Goal: Transaction & Acquisition: Book appointment/travel/reservation

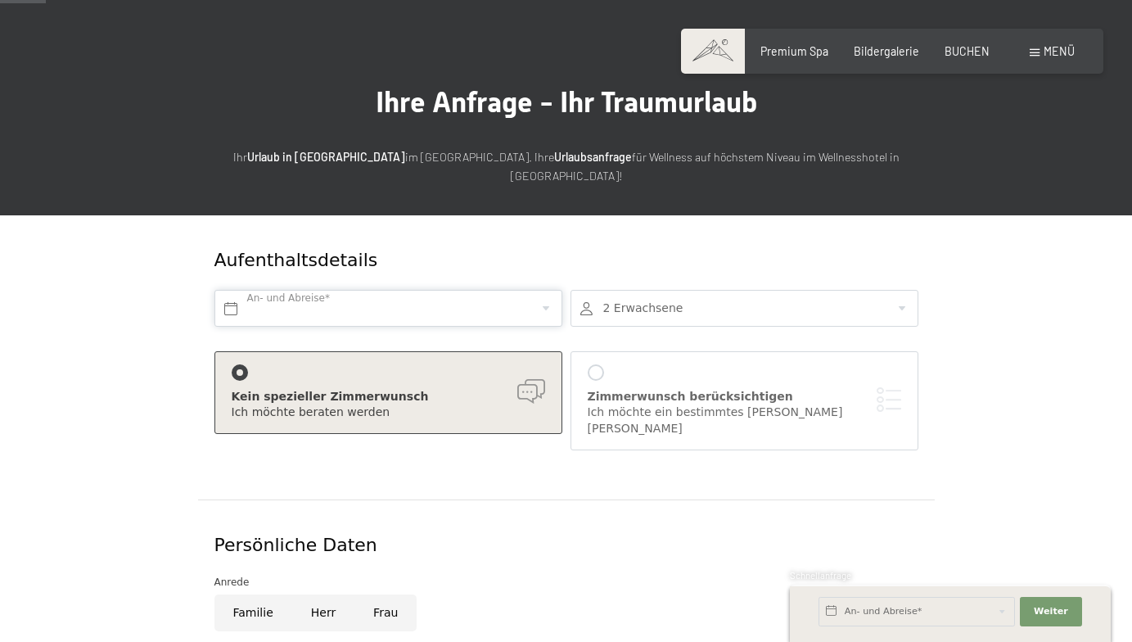
click at [415, 291] on input "text" at bounding box center [389, 308] width 348 height 37
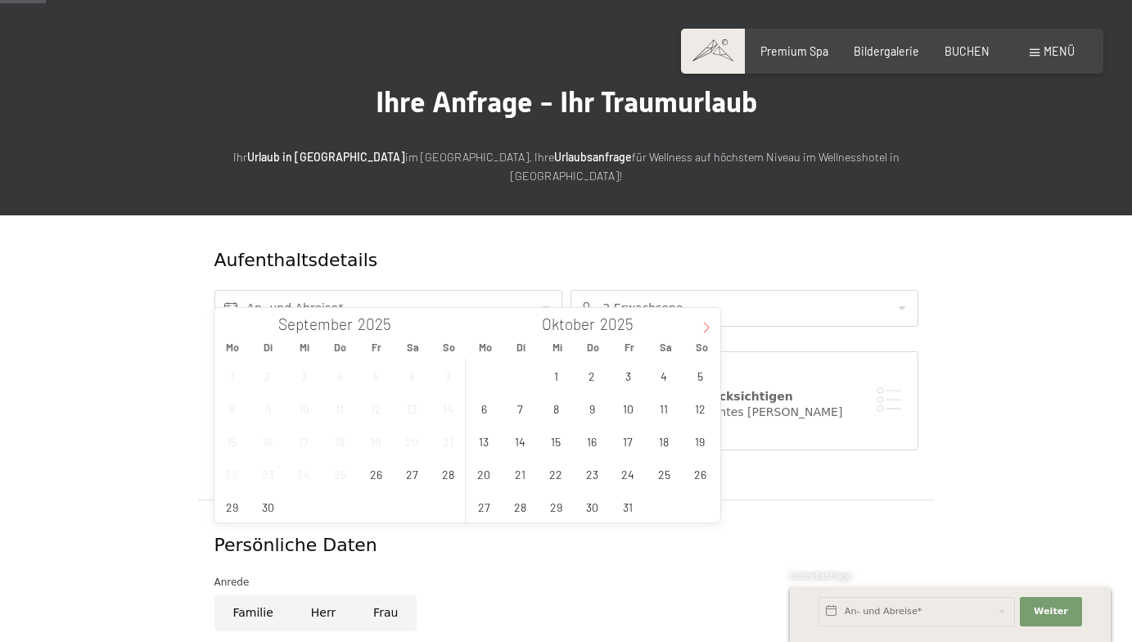
click at [703, 328] on icon at bounding box center [706, 327] width 11 height 11
click at [703, 410] on span "9" at bounding box center [700, 408] width 32 height 32
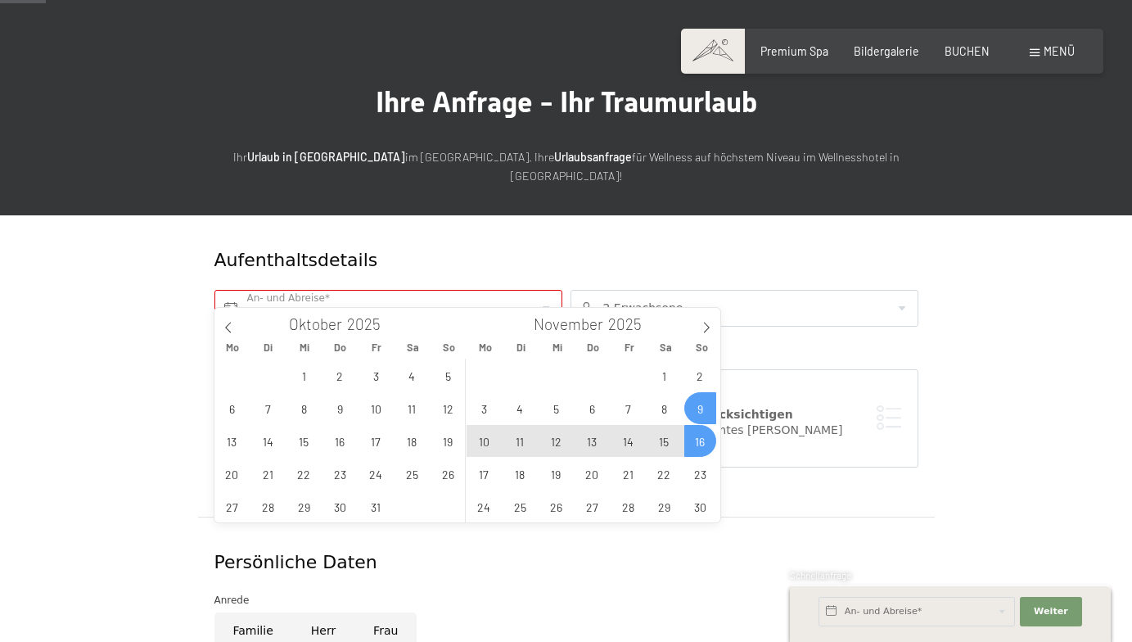
click at [707, 440] on span "16" at bounding box center [700, 441] width 32 height 32
type input "So. 09.11.2025 - So. 16.11.2025"
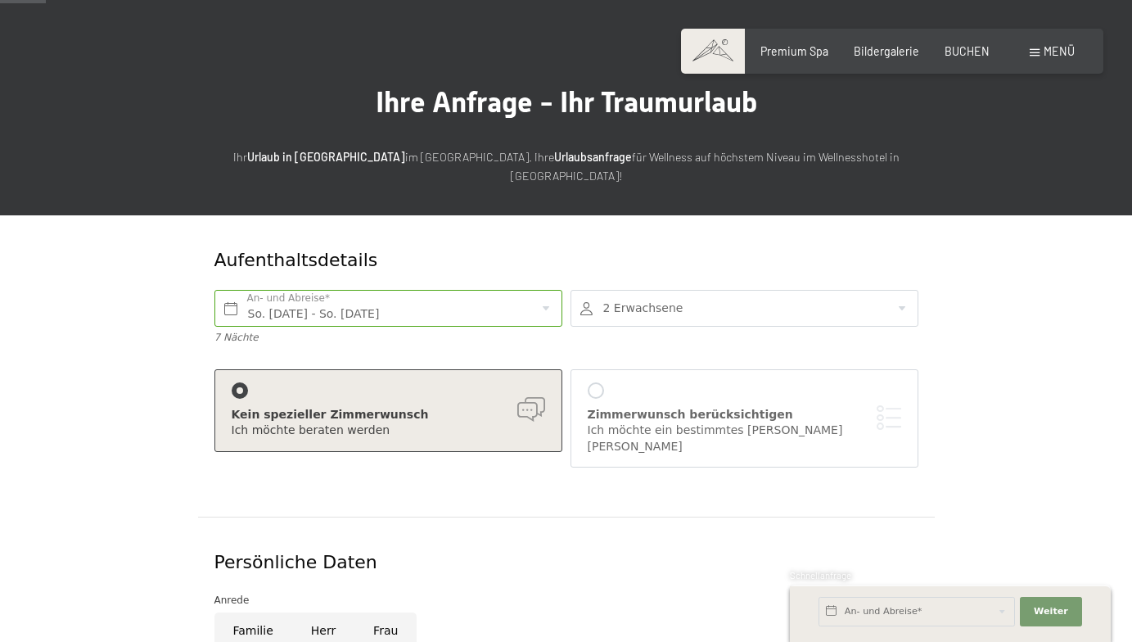
click at [724, 290] on div at bounding box center [745, 308] width 348 height 37
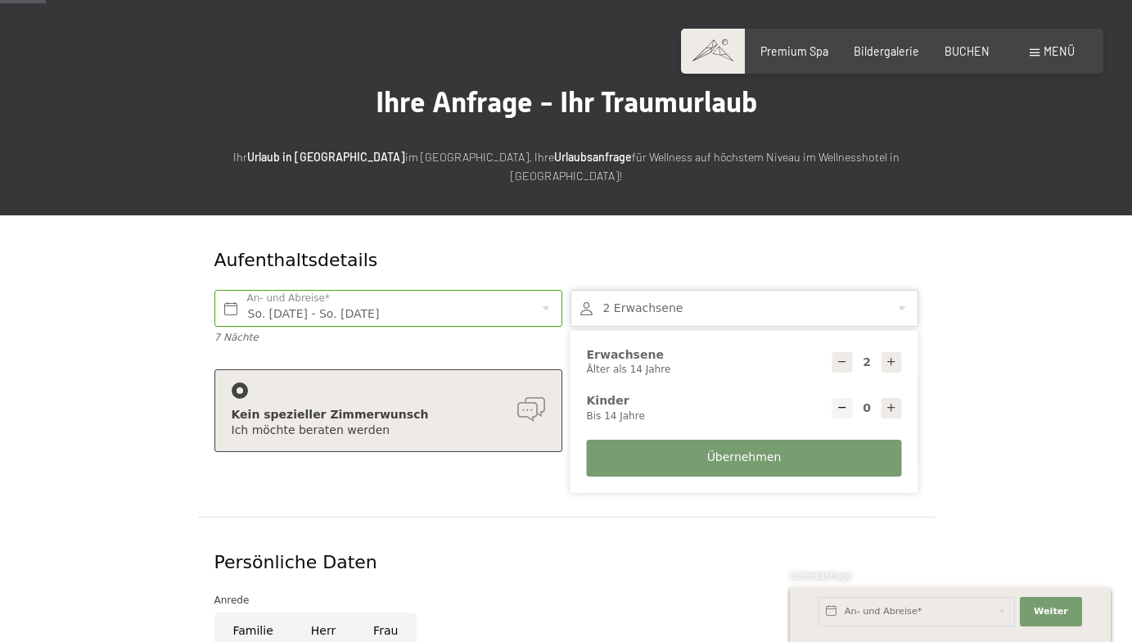
click at [715, 450] on span "Übernehmen" at bounding box center [744, 458] width 75 height 16
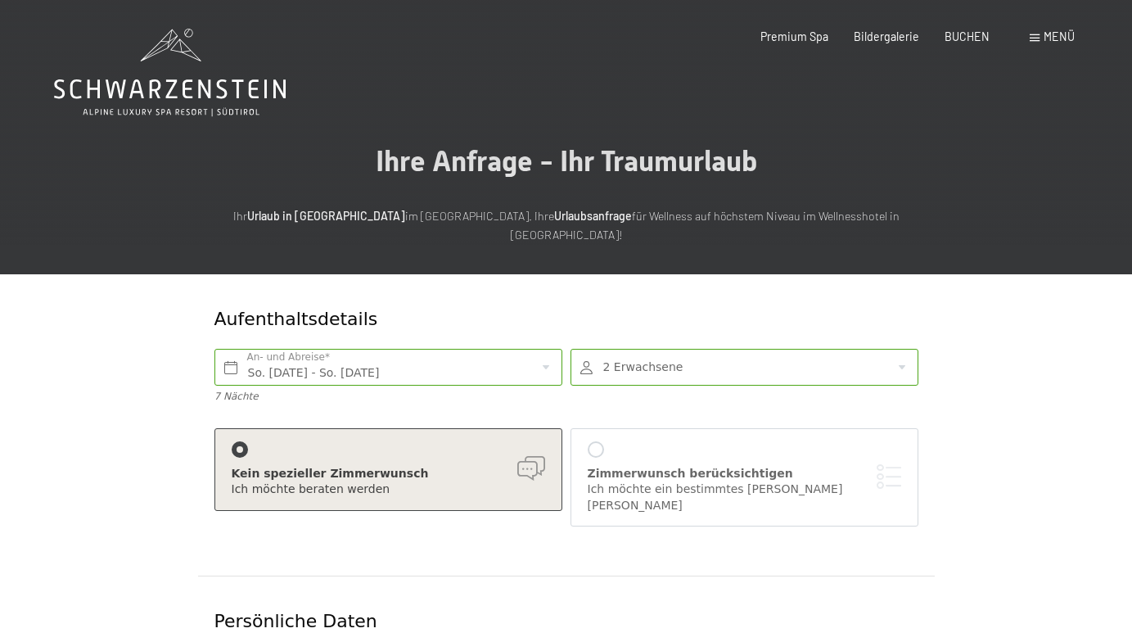
click at [964, 29] on div "Buchen Anfragen Premium Spa Bildergalerie BUCHEN Menü DE IT EN Gutschein Bilder…" at bounding box center [892, 37] width 364 height 16
click at [967, 38] on span "BUCHEN" at bounding box center [967, 34] width 45 height 14
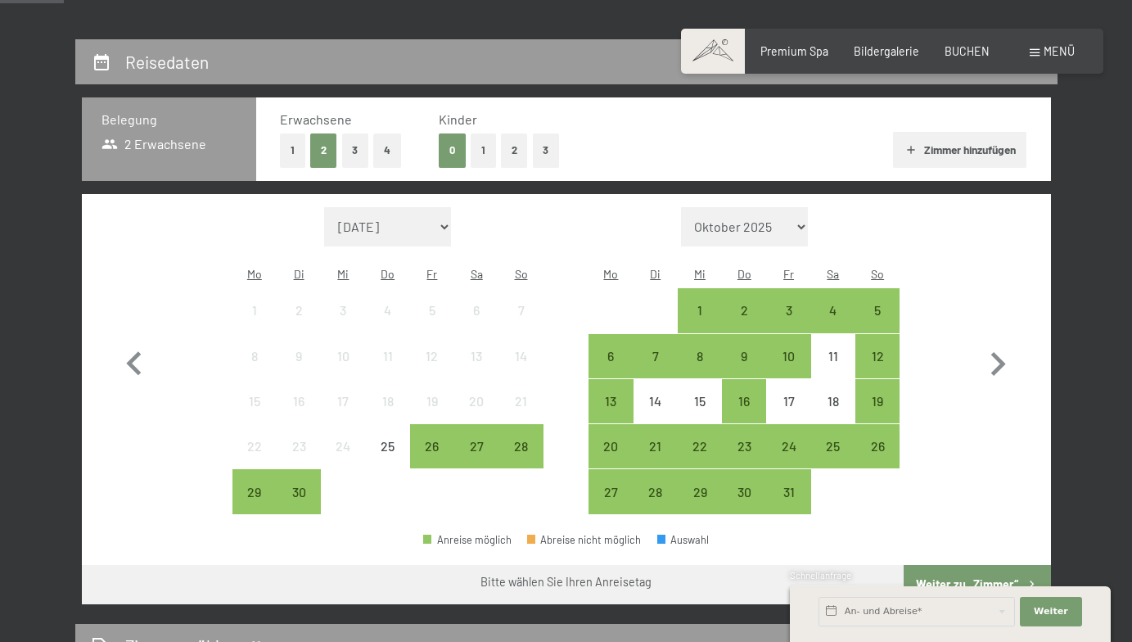
scroll to position [306, 0]
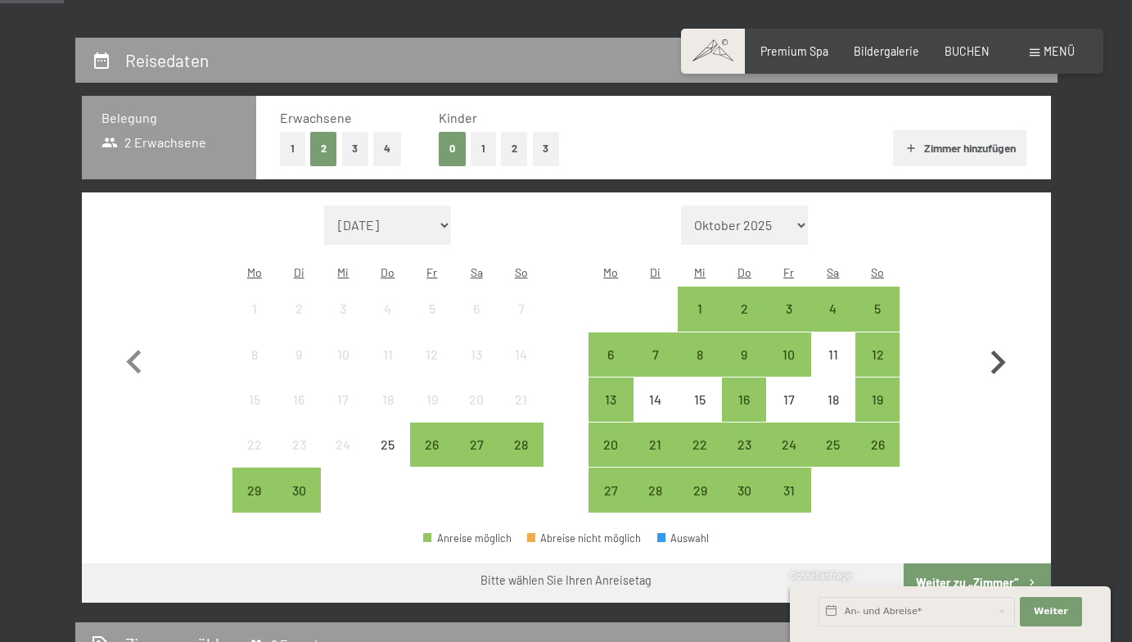
click at [1007, 346] on icon "button" at bounding box center [997, 362] width 47 height 47
select select "[DATE]"
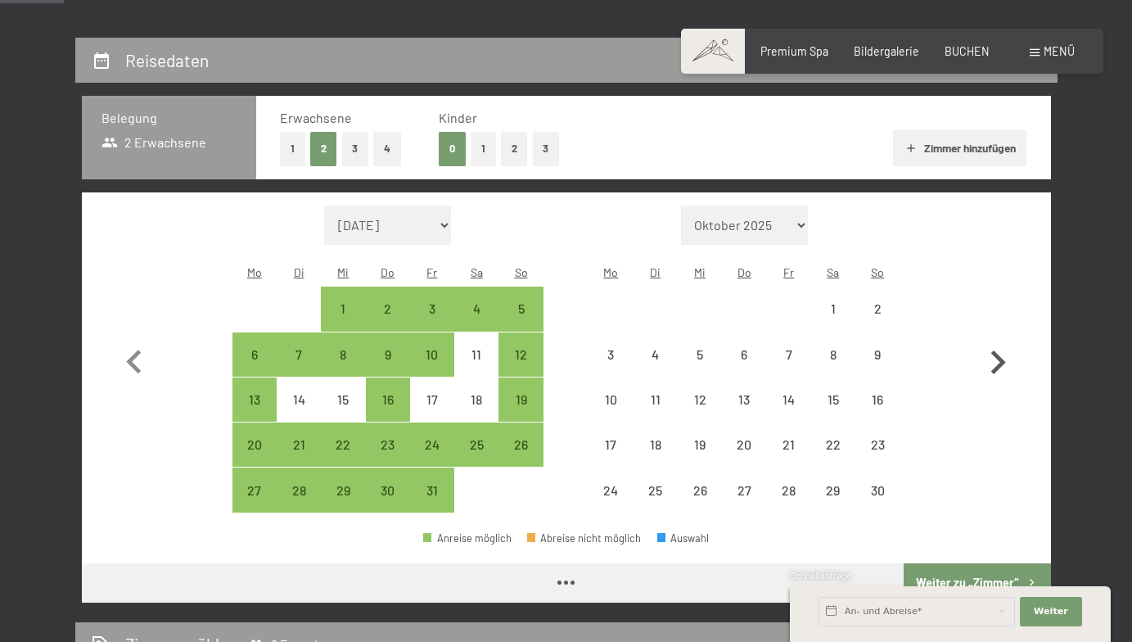
select select "[DATE]"
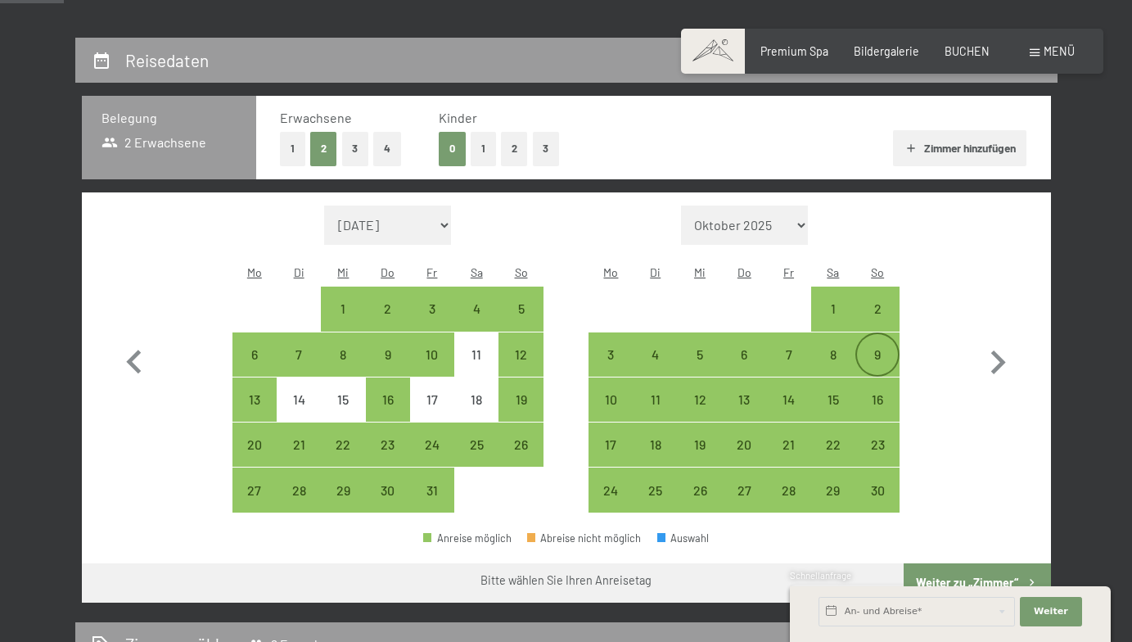
click at [874, 348] on div "9" at bounding box center [877, 368] width 41 height 41
select select "[DATE]"
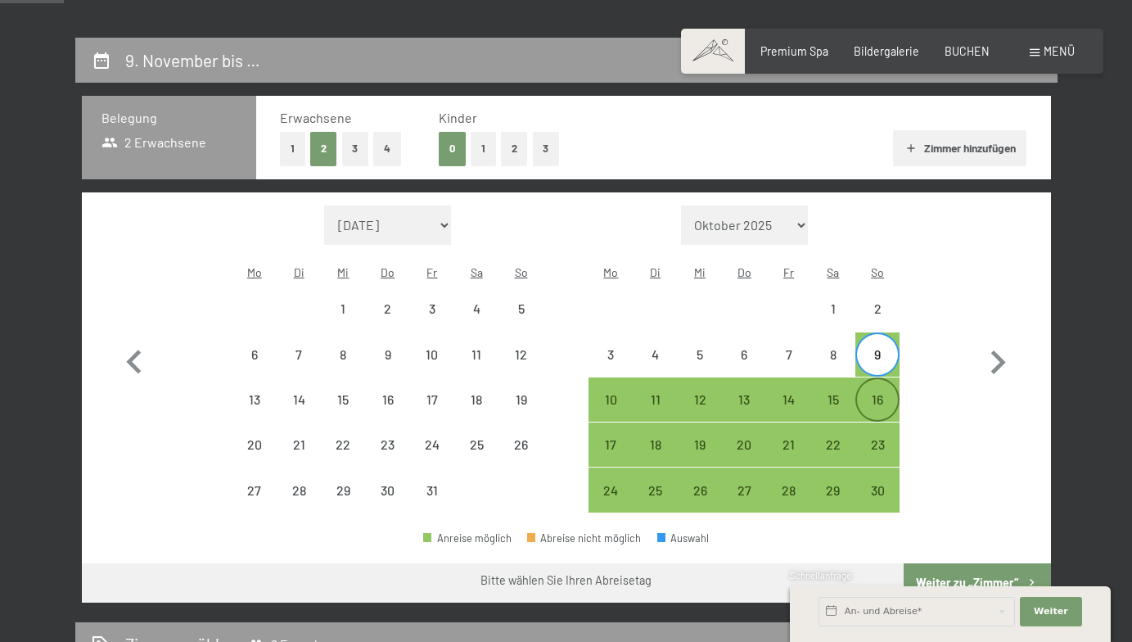
click at [874, 393] on div "16" at bounding box center [877, 413] width 41 height 41
select select "[DATE]"
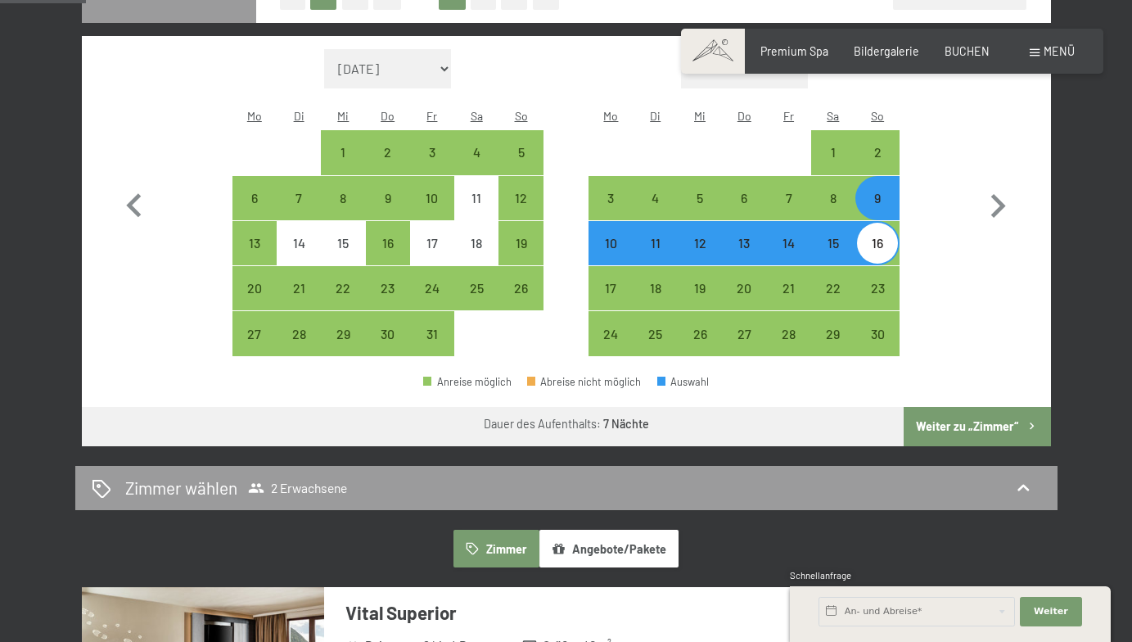
click at [974, 407] on button "Weiter zu „Zimmer“" at bounding box center [977, 426] width 147 height 39
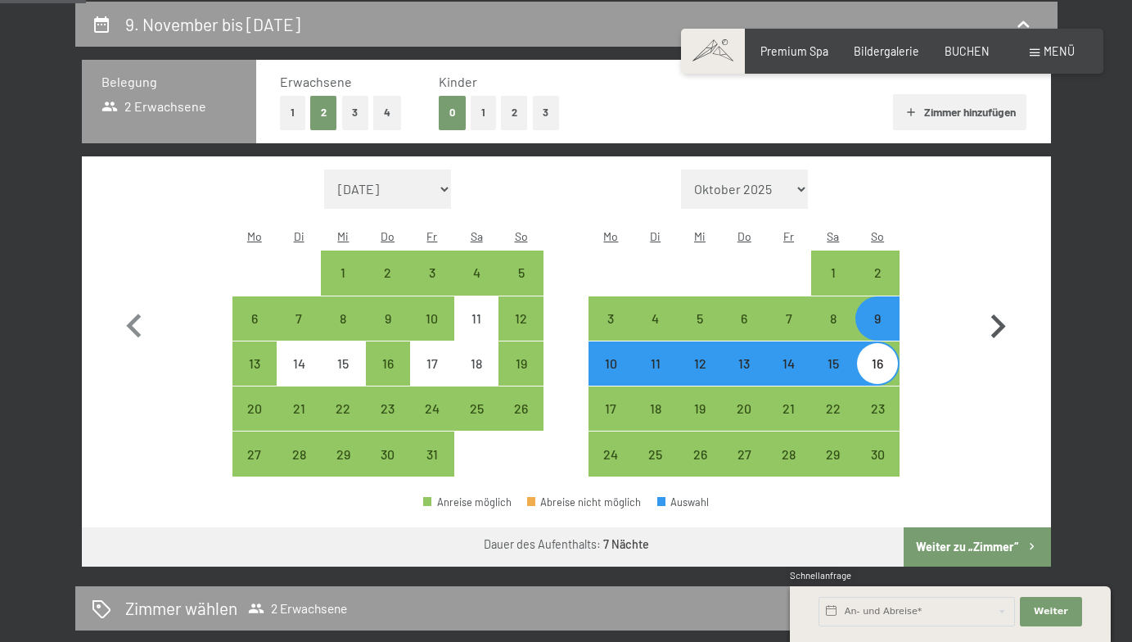
select select "[DATE]"
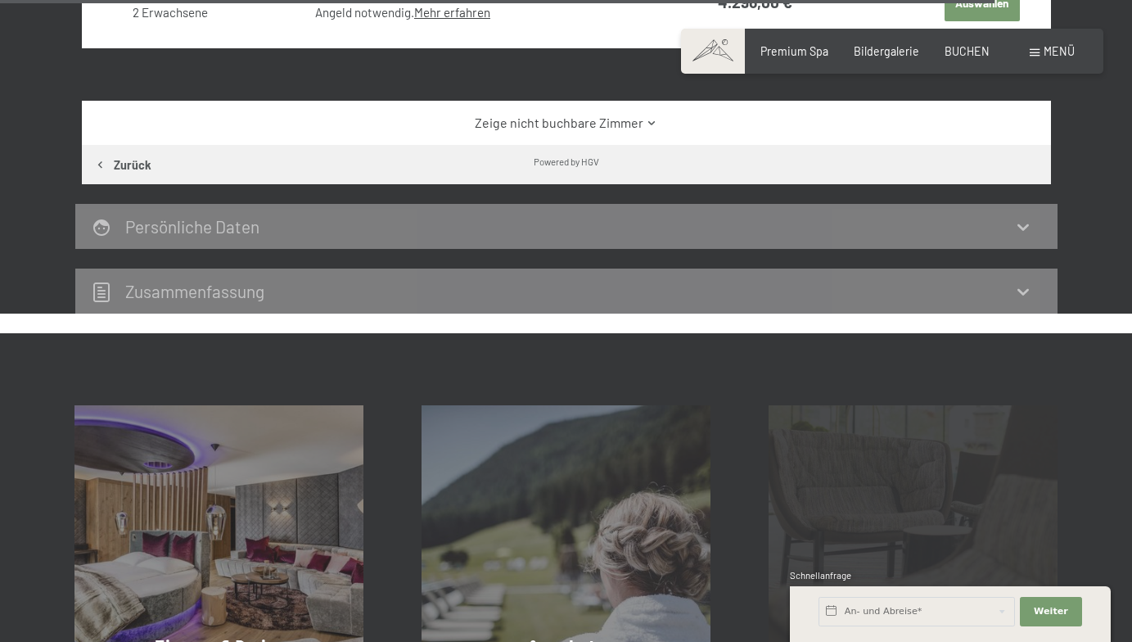
scroll to position [4979, 0]
